Goal: Check status: Check status

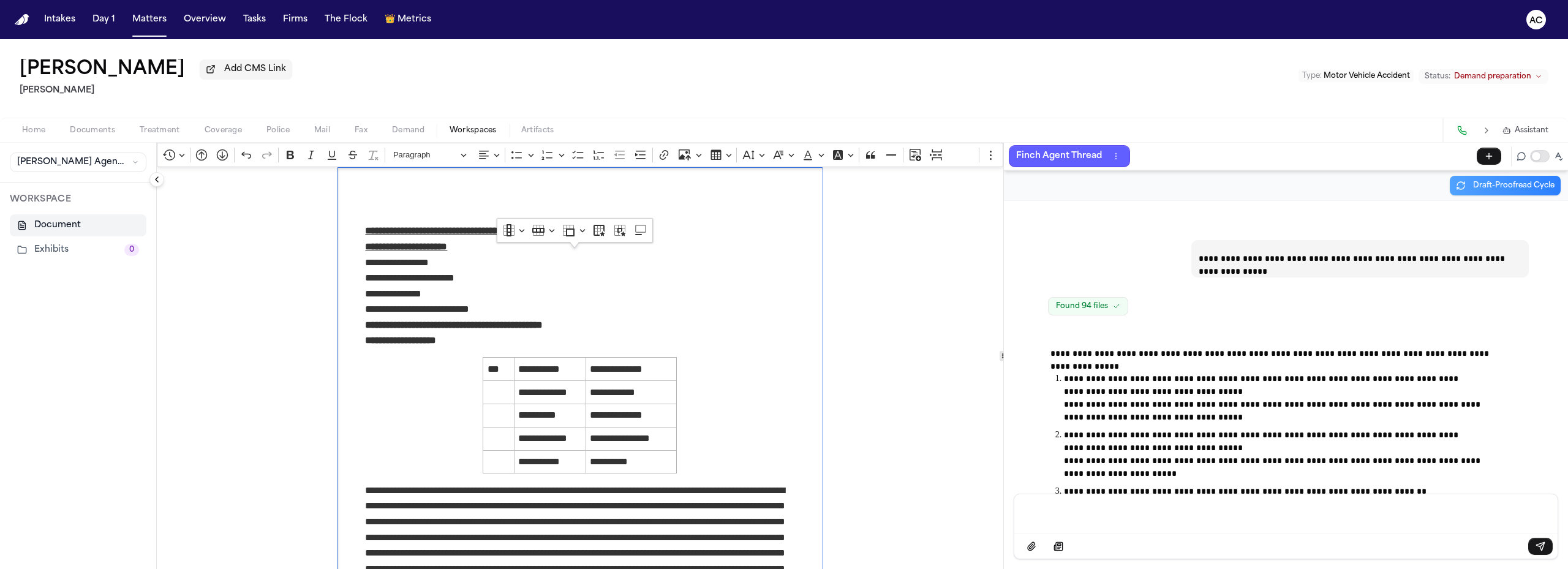
scroll to position [42271, 0]
